Goal: Task Accomplishment & Management: Manage account settings

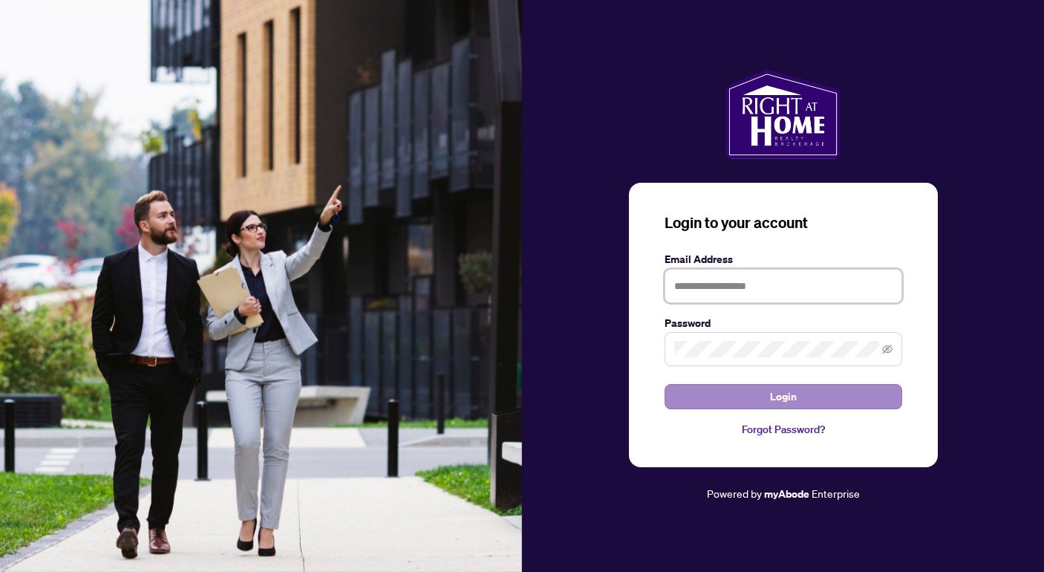
type input "**********"
click at [803, 395] on button "Login" at bounding box center [783, 396] width 238 height 25
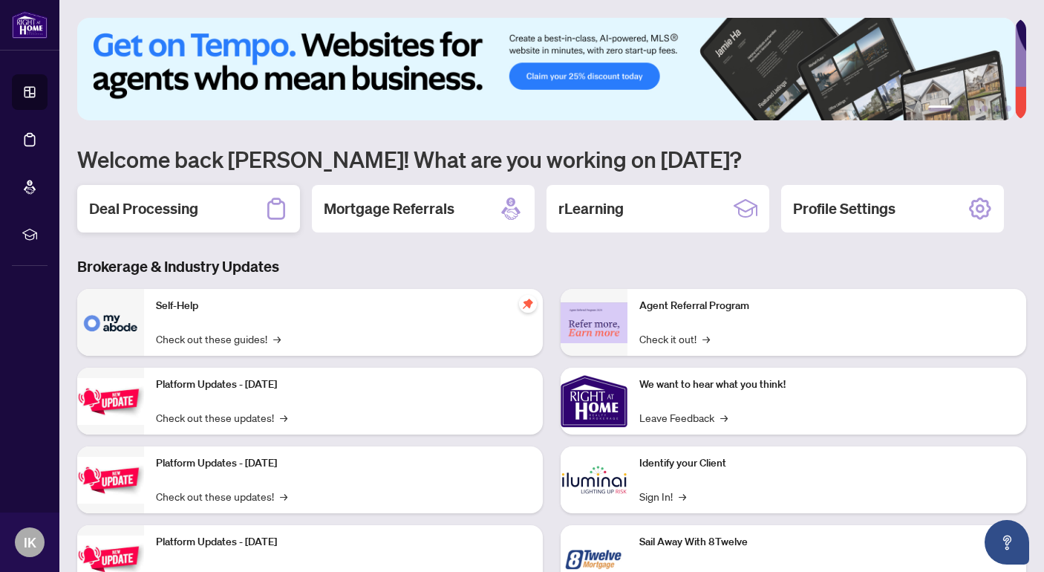
click at [171, 211] on h2 "Deal Processing" at bounding box center [143, 208] width 109 height 21
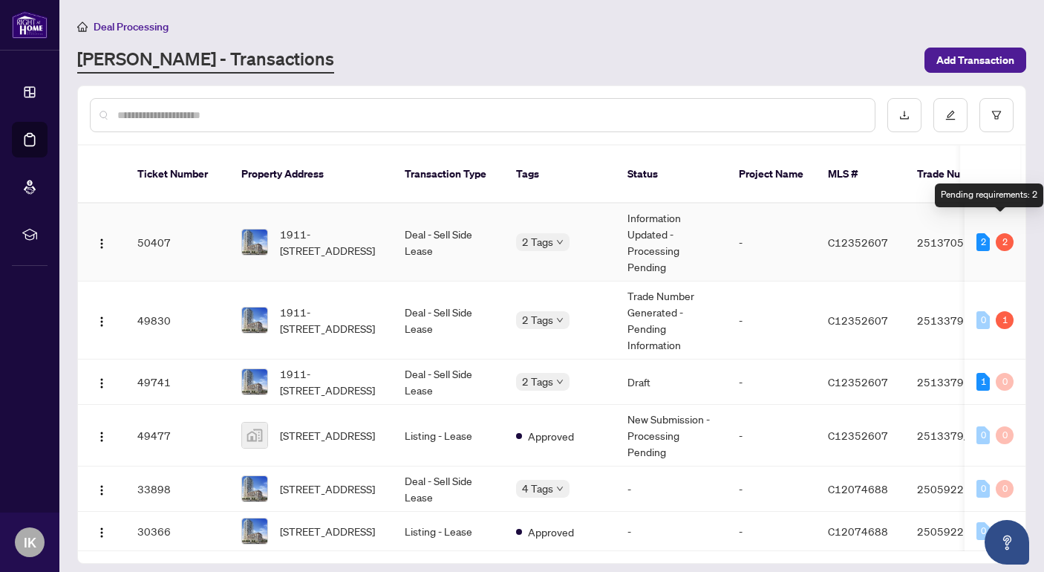
click at [999, 233] on div "2" at bounding box center [1005, 242] width 18 height 18
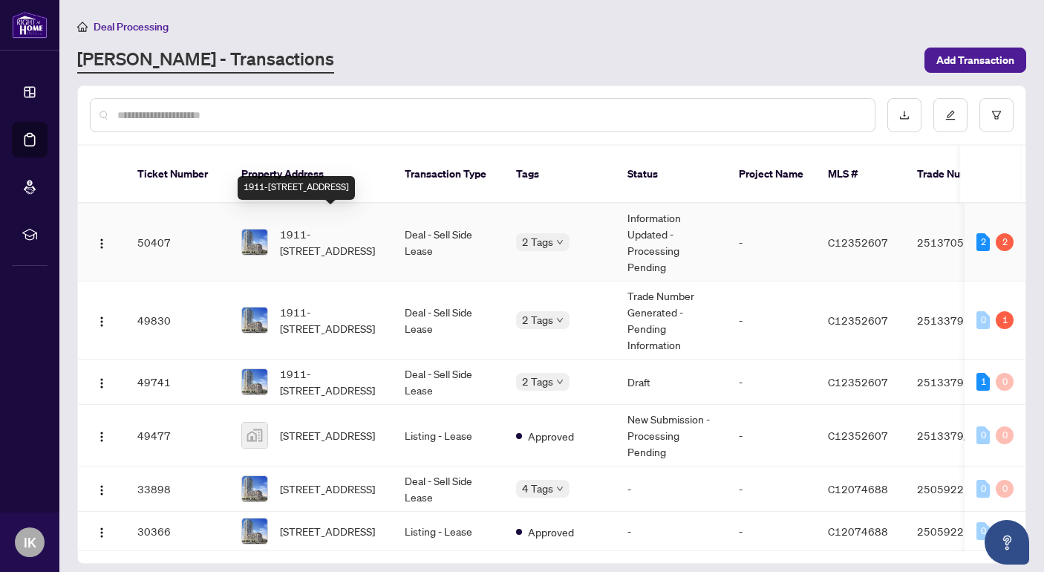
click at [324, 226] on span "1911-[STREET_ADDRESS]" at bounding box center [330, 242] width 101 height 33
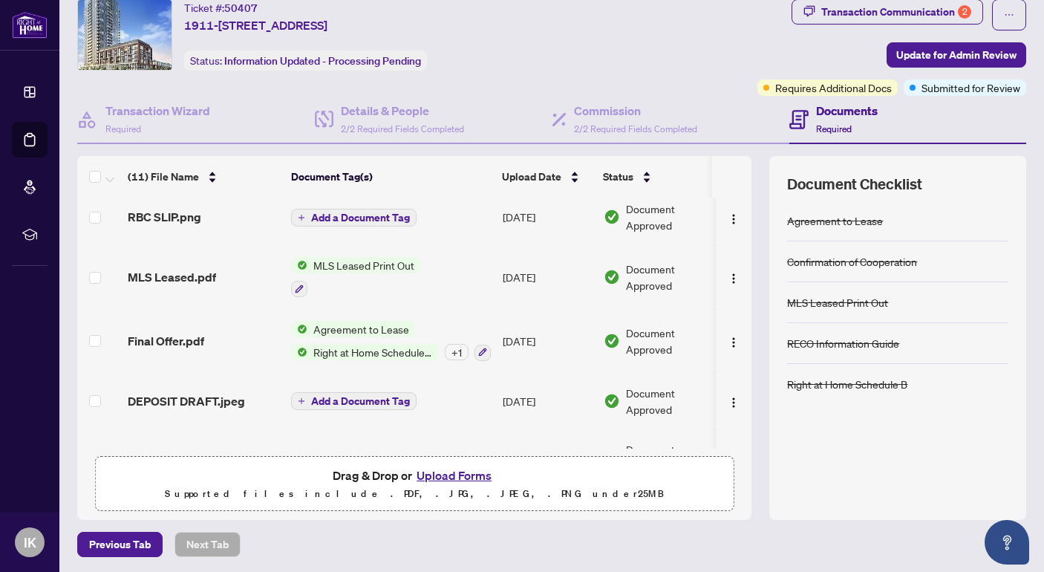
scroll to position [364, 0]
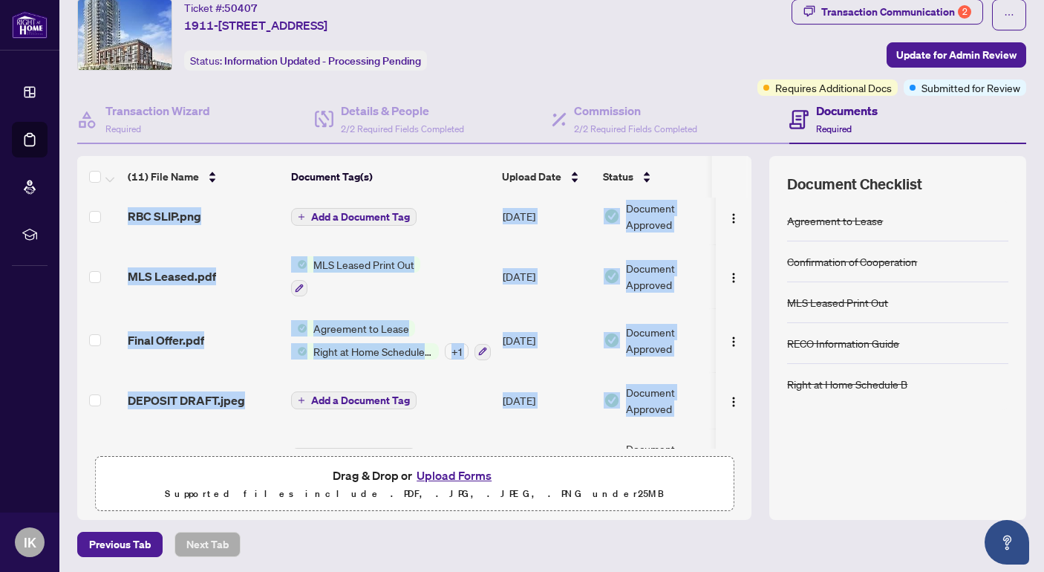
drag, startPoint x: 740, startPoint y: 410, endPoint x: 736, endPoint y: 445, distance: 35.2
click at [736, 445] on div "(11) File Name Document Tag(s) Upload Date Status Trade sheet.pdf Add a Documen…" at bounding box center [551, 338] width 949 height 364
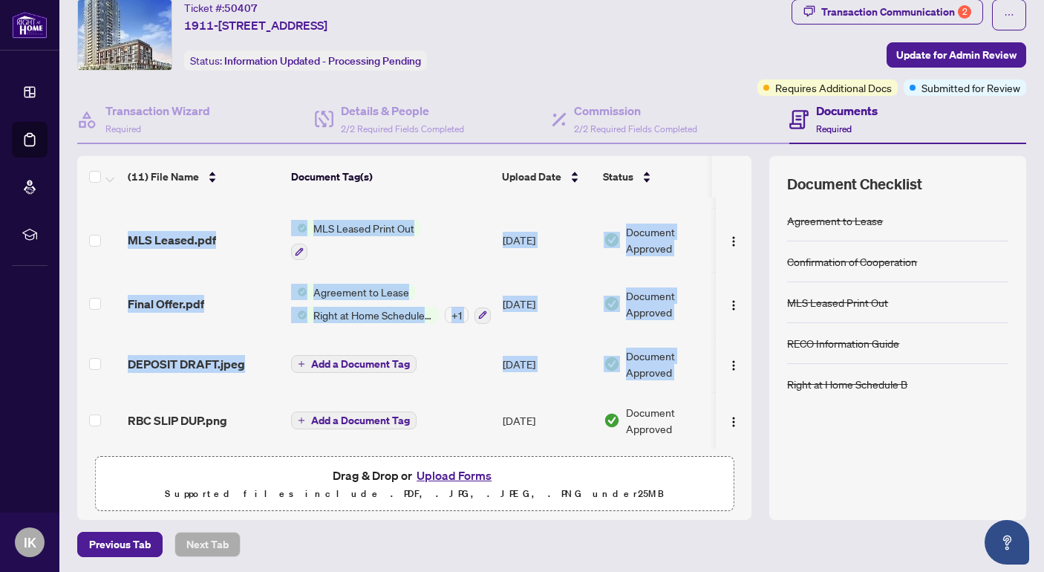
click at [722, 422] on div at bounding box center [734, 420] width 24 height 24
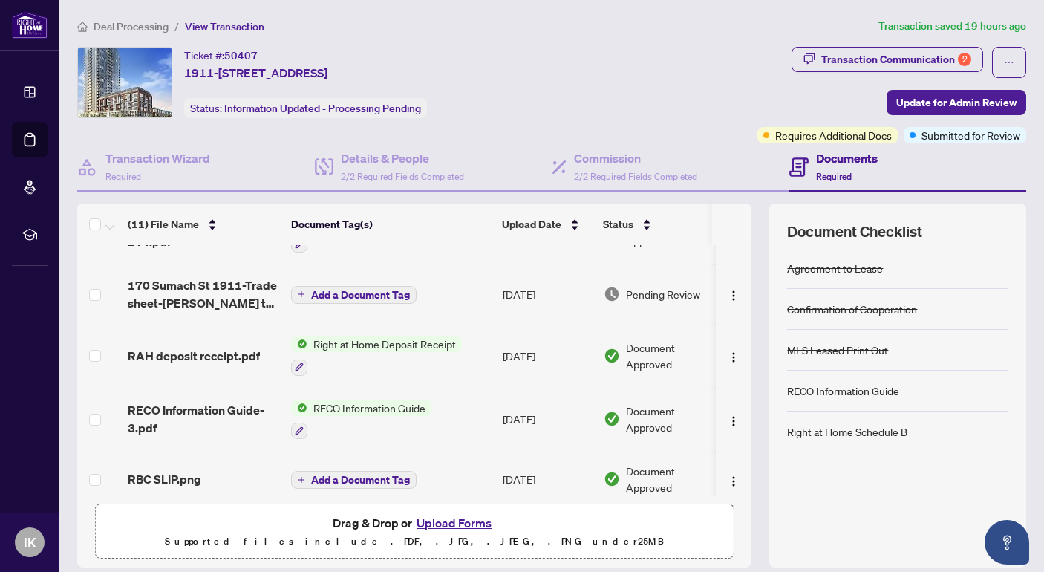
scroll to position [0, 0]
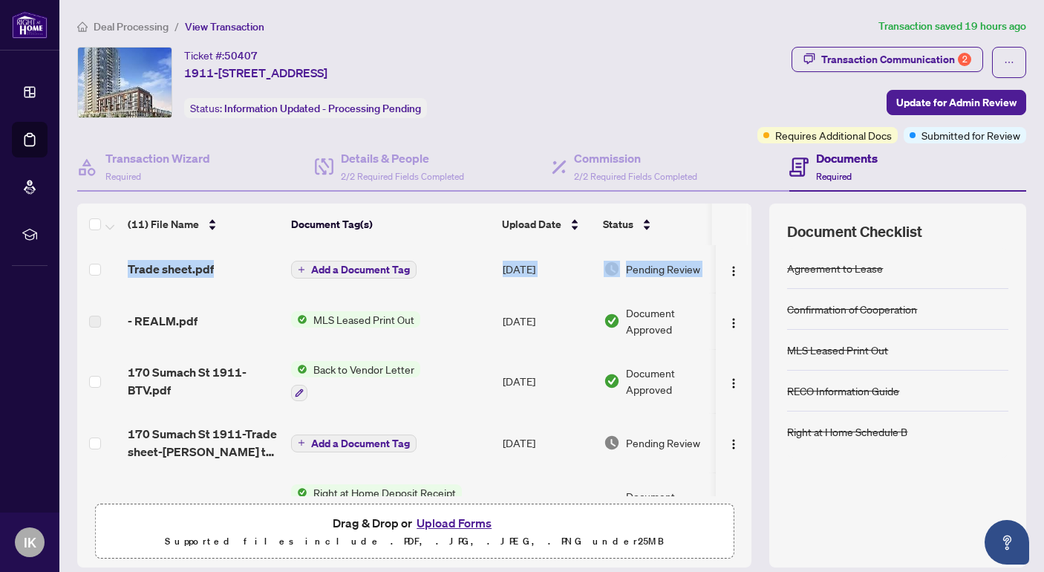
drag, startPoint x: 741, startPoint y: 246, endPoint x: 742, endPoint y: 213, distance: 32.7
click at [742, 213] on div "(11) File Name Document Tag(s) Upload Date Status Trade sheet.pdf Add a Documen…" at bounding box center [551, 385] width 949 height 364
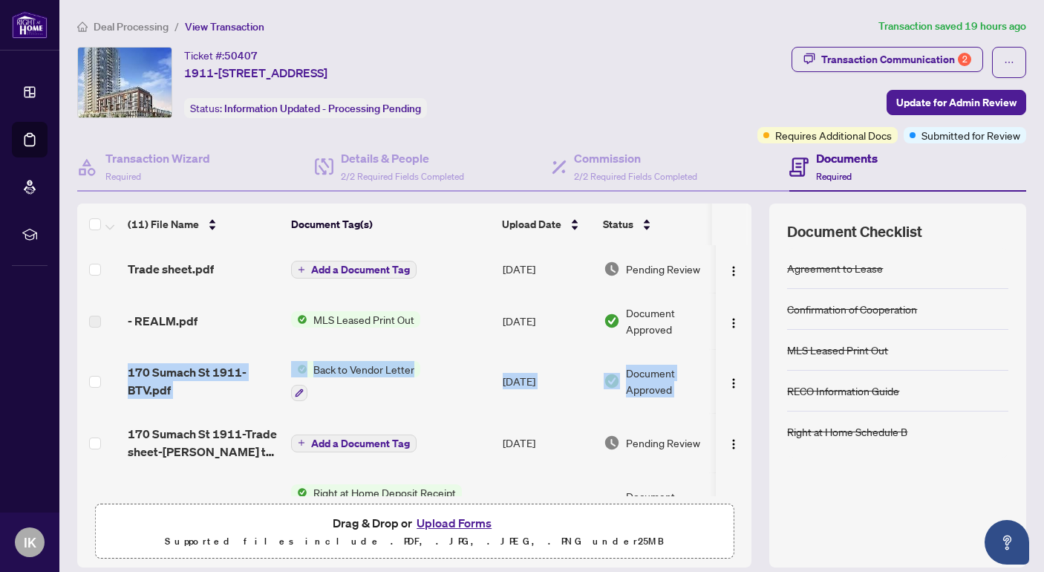
drag, startPoint x: 734, startPoint y: 322, endPoint x: 746, endPoint y: 387, distance: 65.7
click at [746, 387] on div "(11) File Name Document Tag(s) Upload Date Status Trade sheet.pdf Add a Documen…" at bounding box center [551, 385] width 949 height 364
click at [716, 404] on td at bounding box center [734, 381] width 36 height 64
click at [674, 399] on td "Document Approved" at bounding box center [661, 381] width 126 height 64
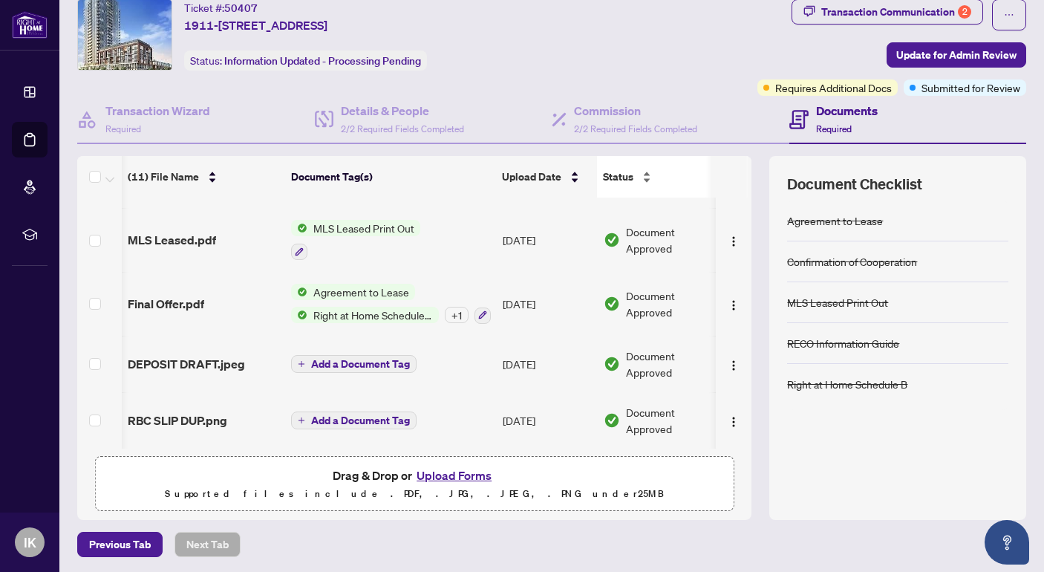
scroll to position [0, 7]
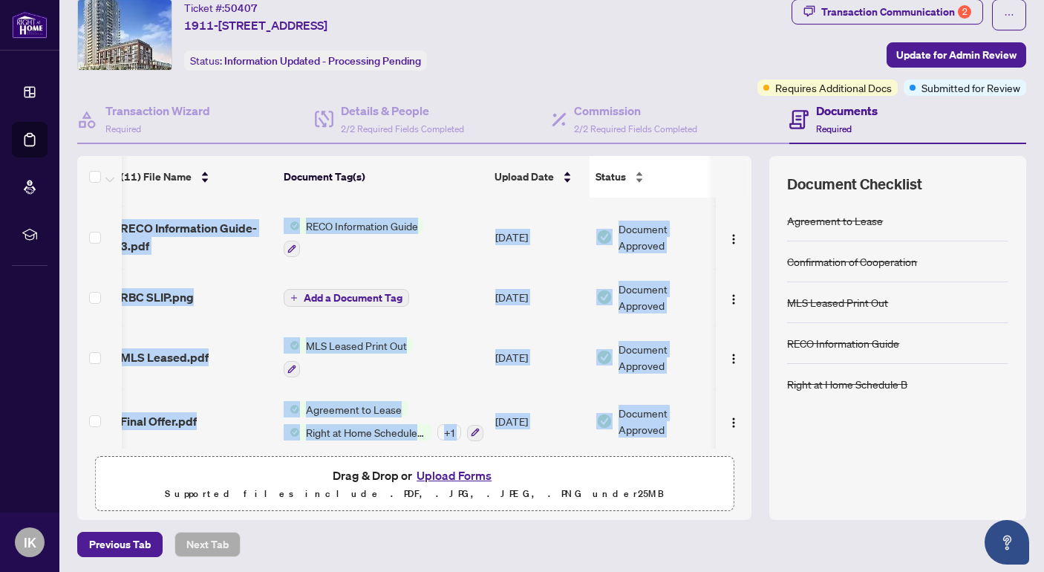
drag, startPoint x: 740, startPoint y: 357, endPoint x: 692, endPoint y: 185, distance: 178.9
click at [692, 185] on div "(11) File Name Document Tag(s) Upload Date Status Trade sheet.pdf Add a Documen…" at bounding box center [551, 338] width 949 height 364
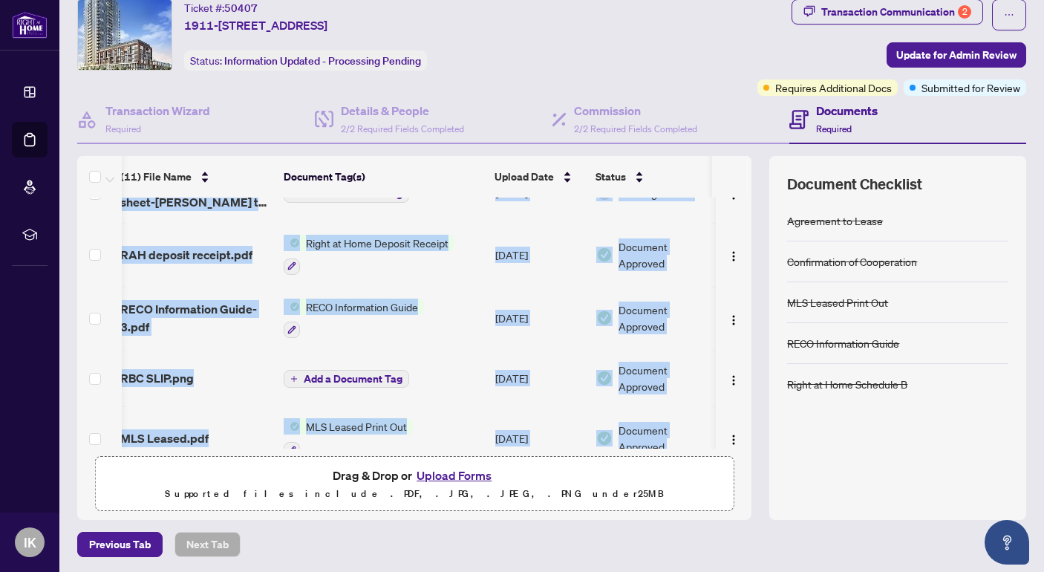
click at [745, 408] on div "(11) File Name Document Tag(s) Upload Date Status Trade sheet.pdf Add a Documen…" at bounding box center [551, 338] width 949 height 364
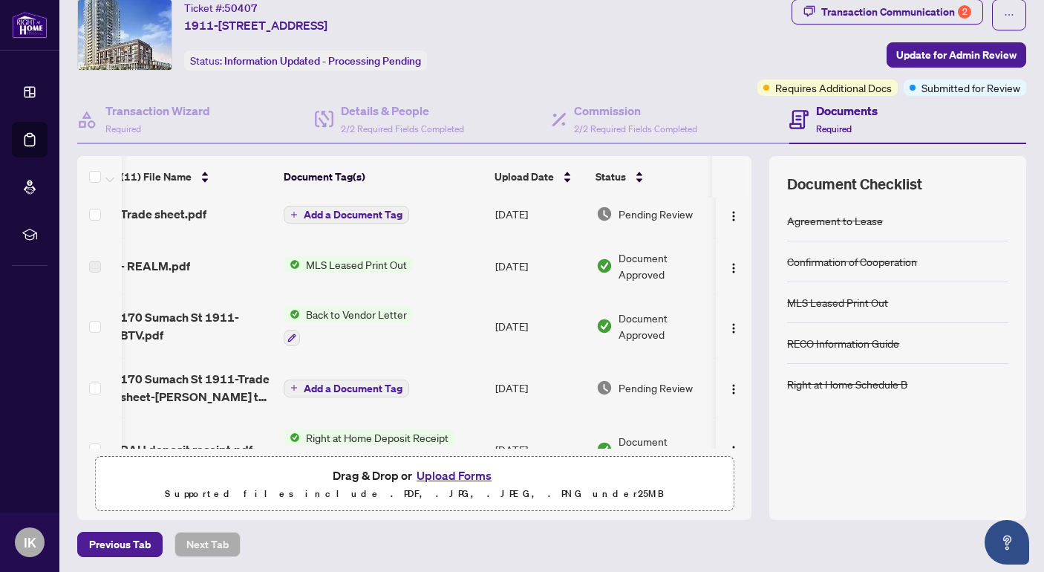
scroll to position [0, 7]
